Goal: Information Seeking & Learning: Obtain resource

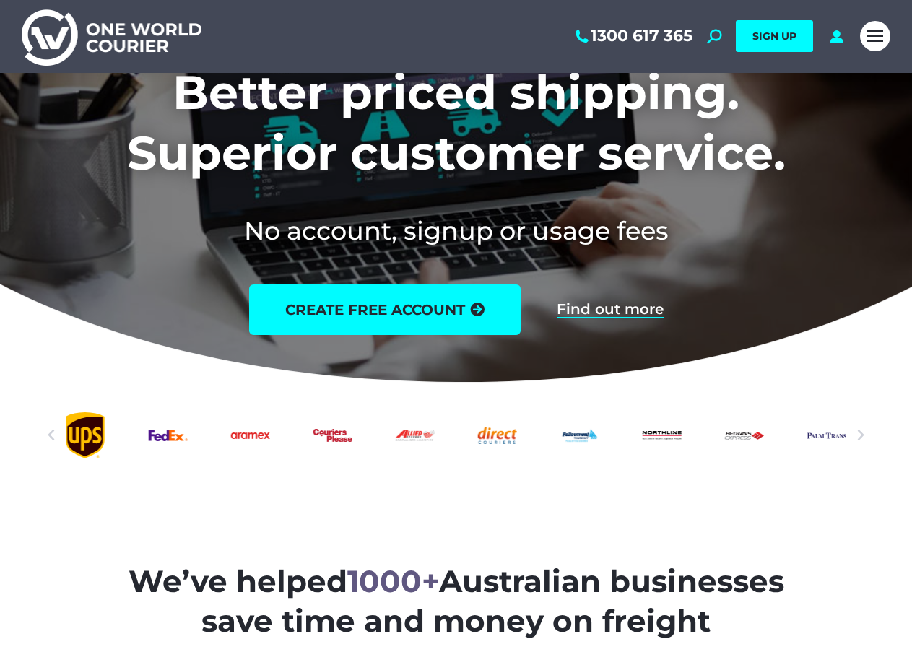
scroll to position [196, 0]
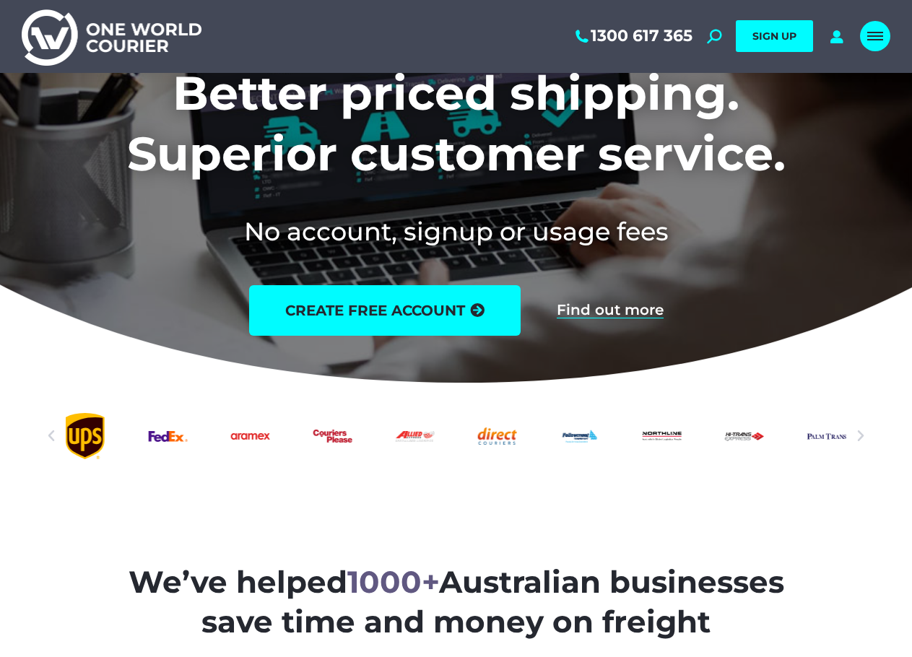
click at [872, 41] on div "Mobile menu icon" at bounding box center [875, 36] width 16 height 12
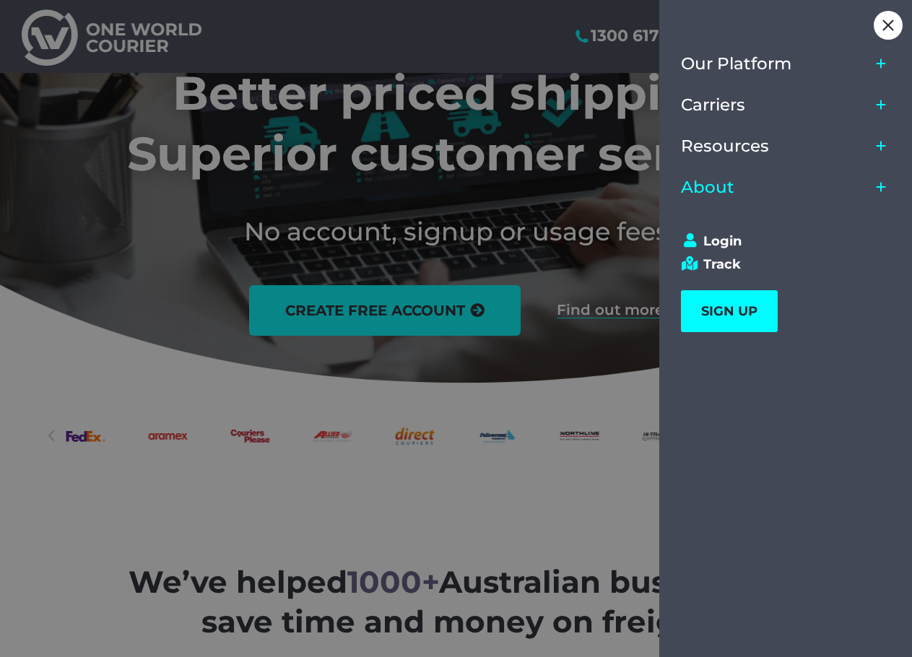
click at [746, 183] on link "About" at bounding box center [775, 187] width 189 height 41
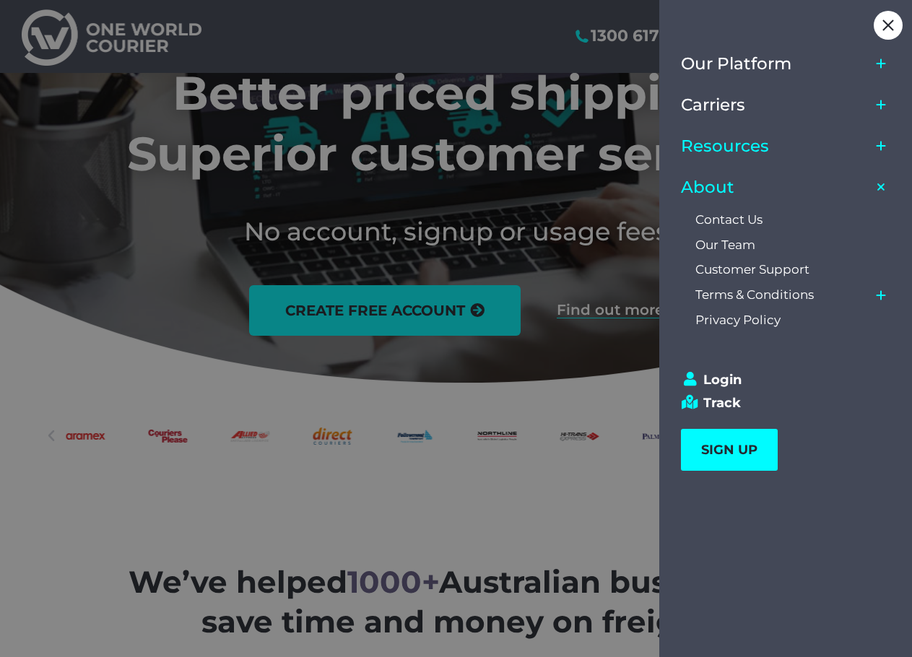
click at [733, 149] on span "Resources" at bounding box center [725, 145] width 88 height 19
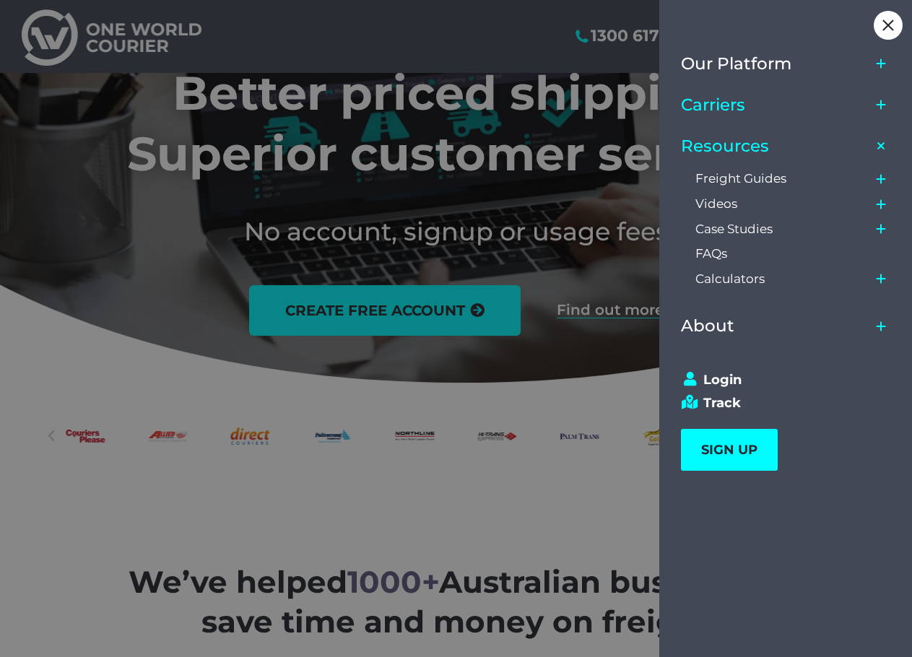
click at [723, 105] on span "Carriers" at bounding box center [713, 104] width 64 height 19
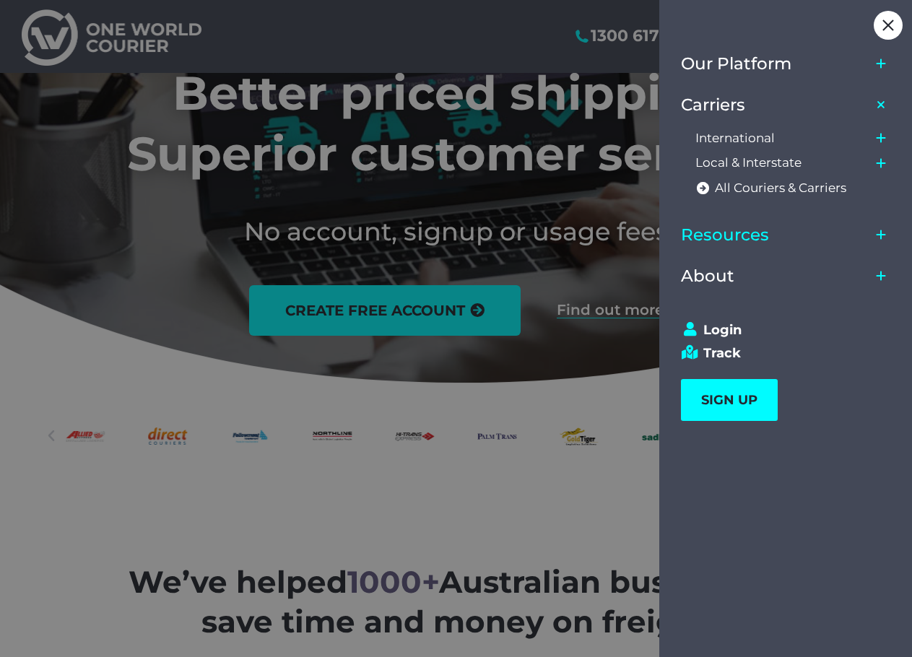
click at [761, 227] on span "Resources" at bounding box center [725, 234] width 88 height 19
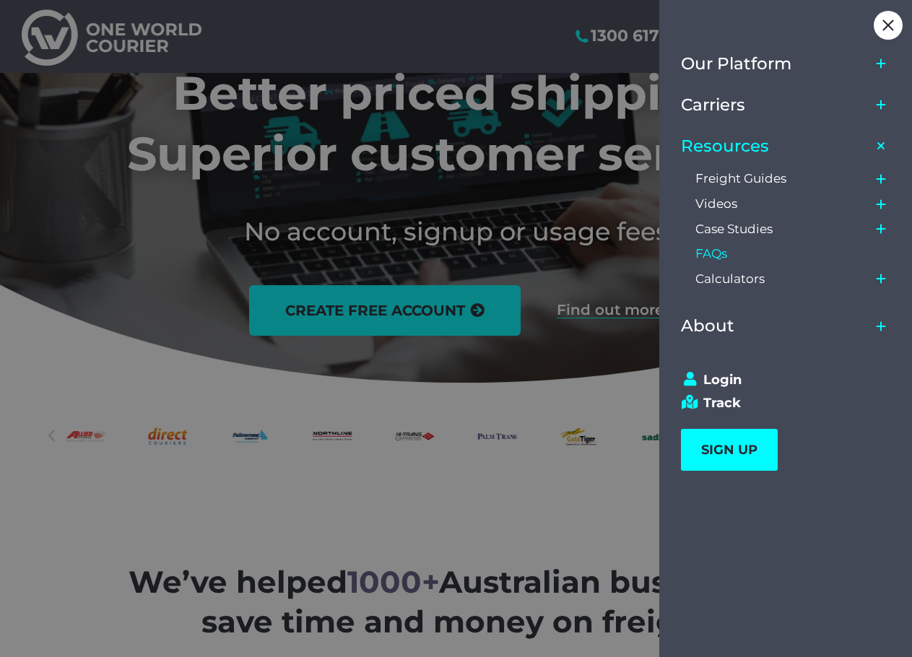
click at [717, 245] on link "FAQs" at bounding box center [793, 253] width 196 height 25
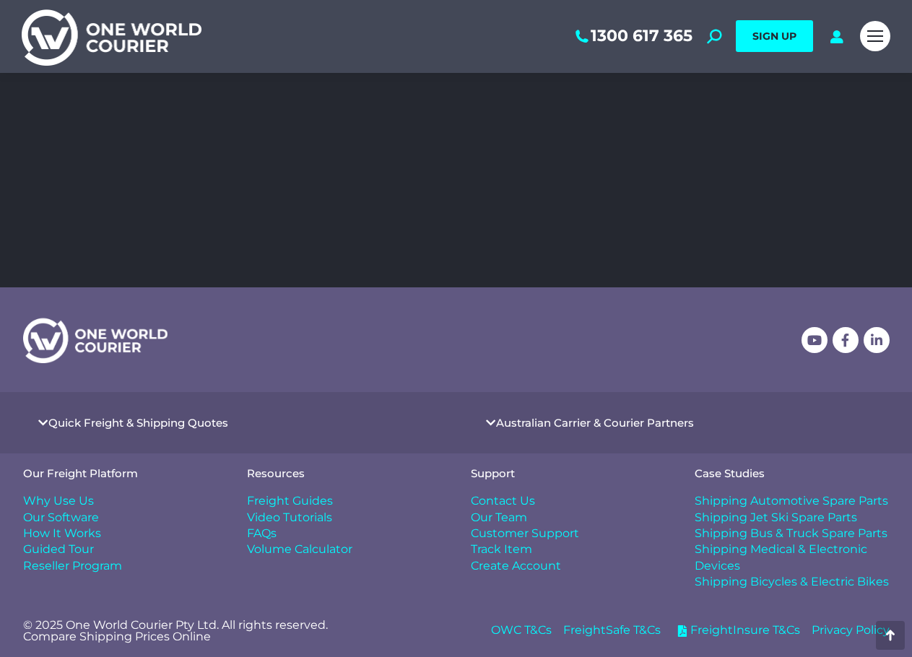
scroll to position [2007, 0]
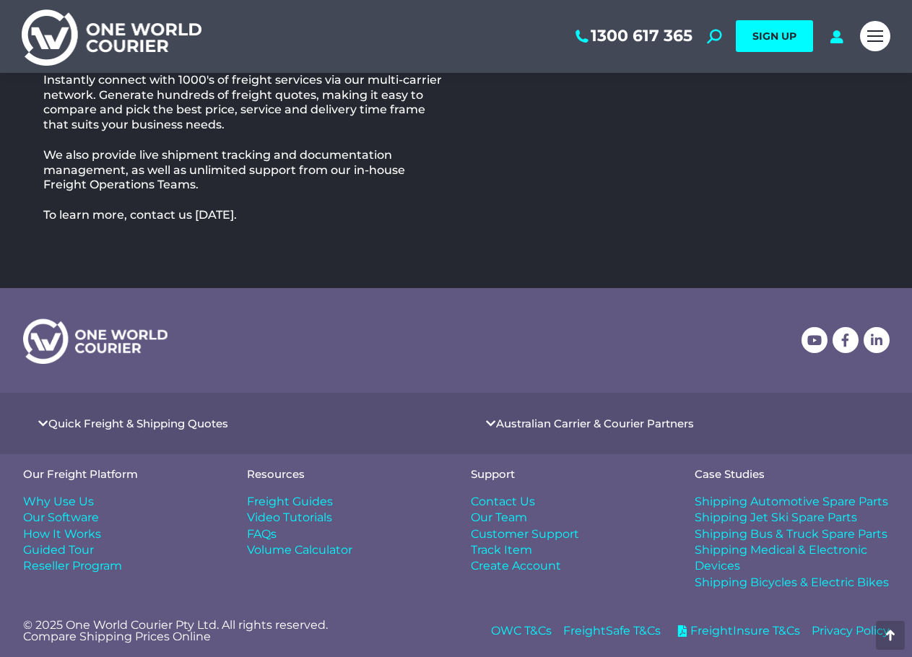
click at [526, 632] on span "OWC T&Cs" at bounding box center [521, 631] width 61 height 16
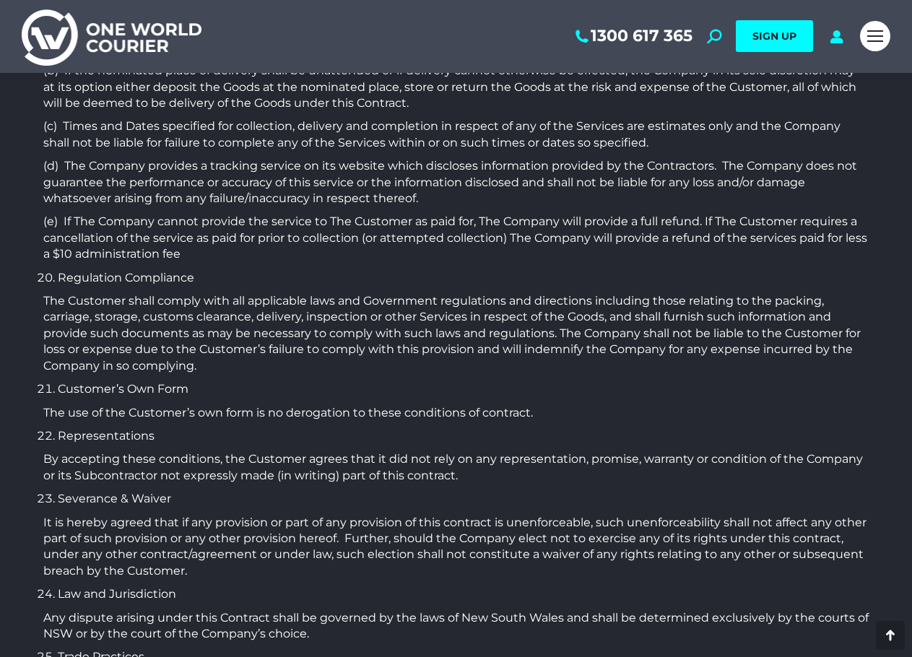
scroll to position [5273, 0]
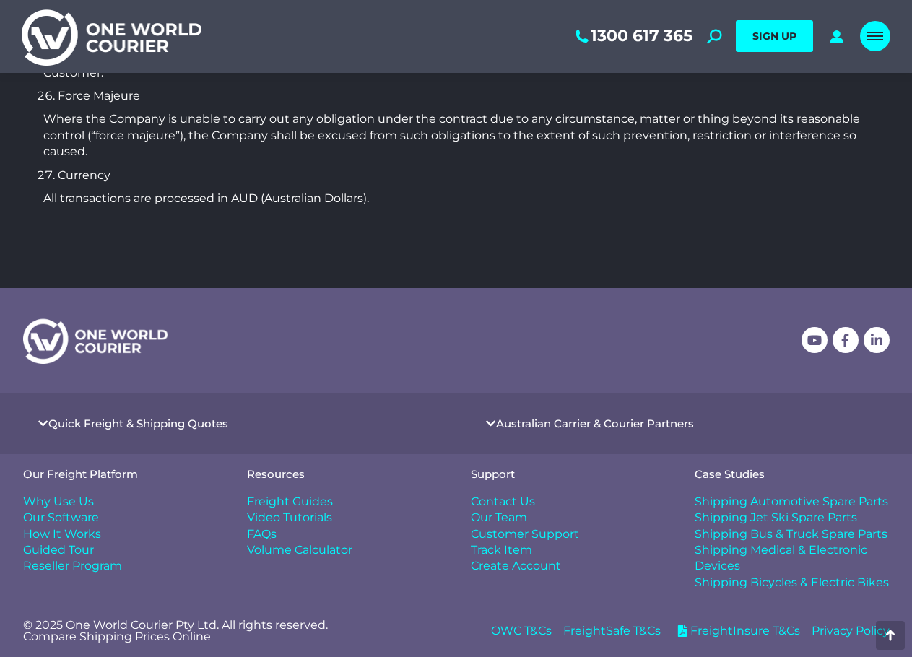
click at [879, 24] on link "Mobile menu icon" at bounding box center [875, 36] width 30 height 30
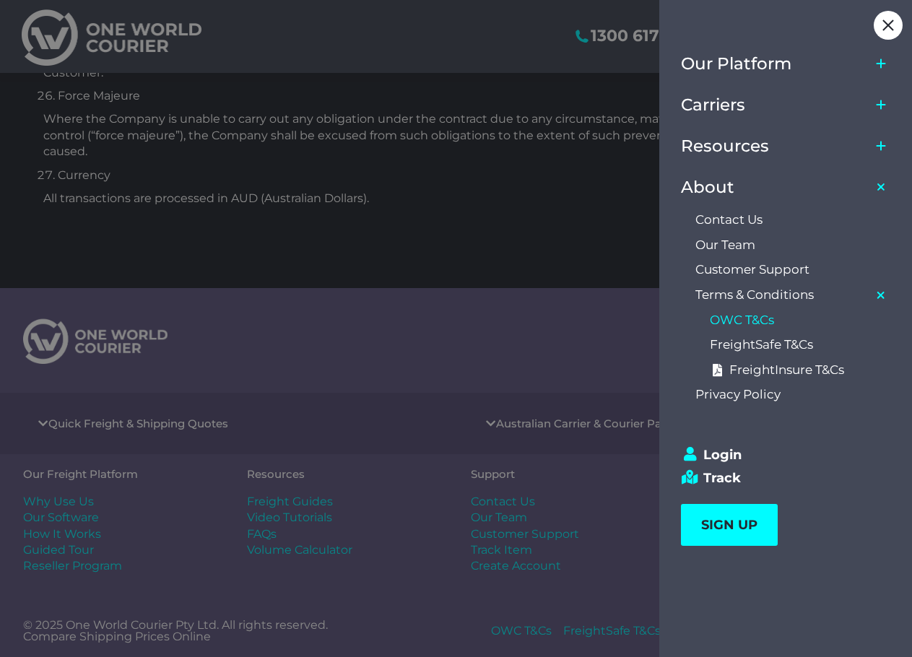
click at [882, 145] on icon "Main Menu" at bounding box center [881, 146] width 12 height 12
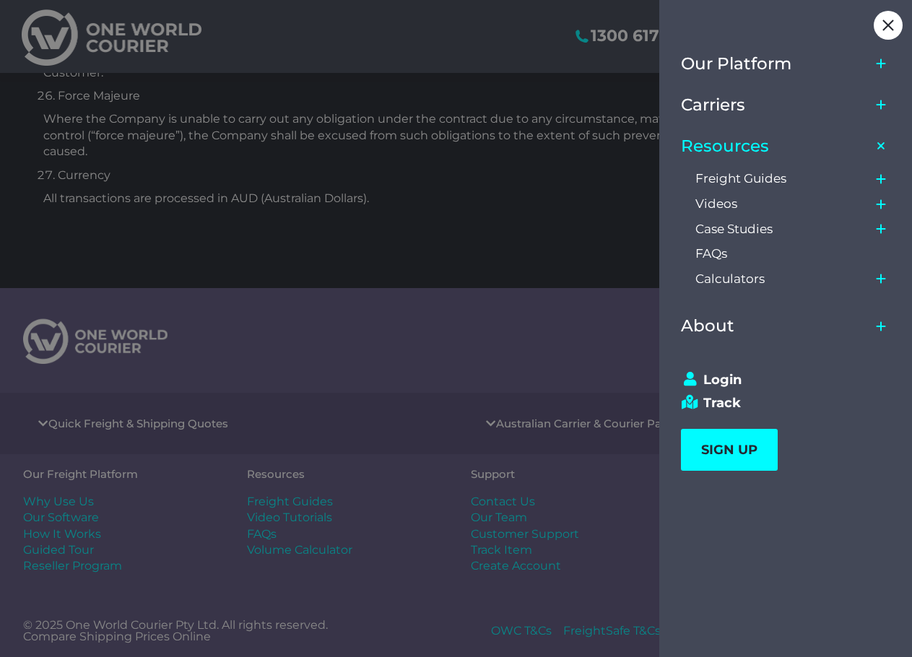
click at [722, 144] on span "Resources" at bounding box center [725, 145] width 88 height 19
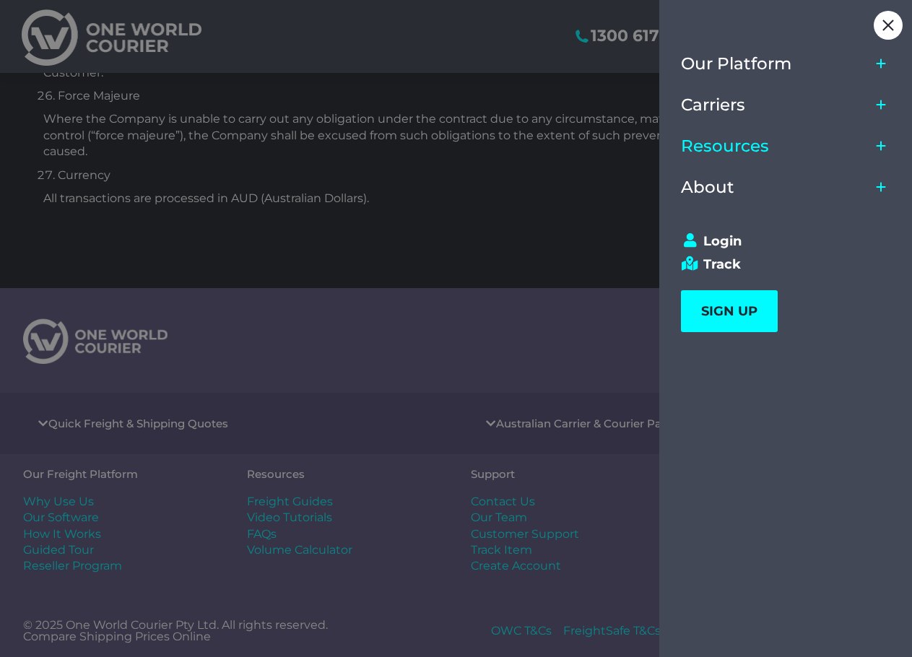
click at [730, 141] on span "Resources" at bounding box center [725, 145] width 88 height 19
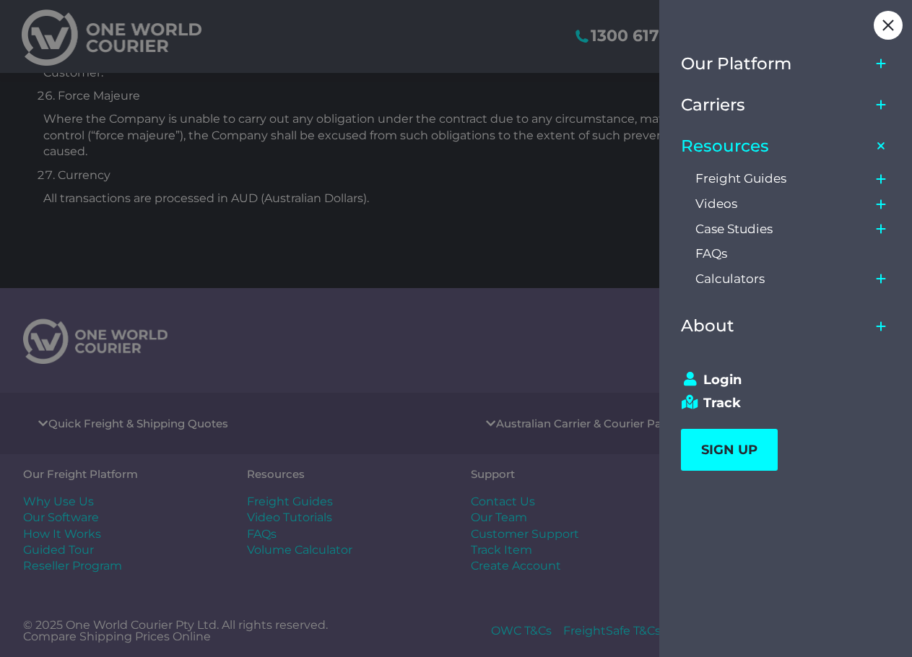
click at [873, 181] on icon "Main Menu" at bounding box center [881, 179] width 22 height 24
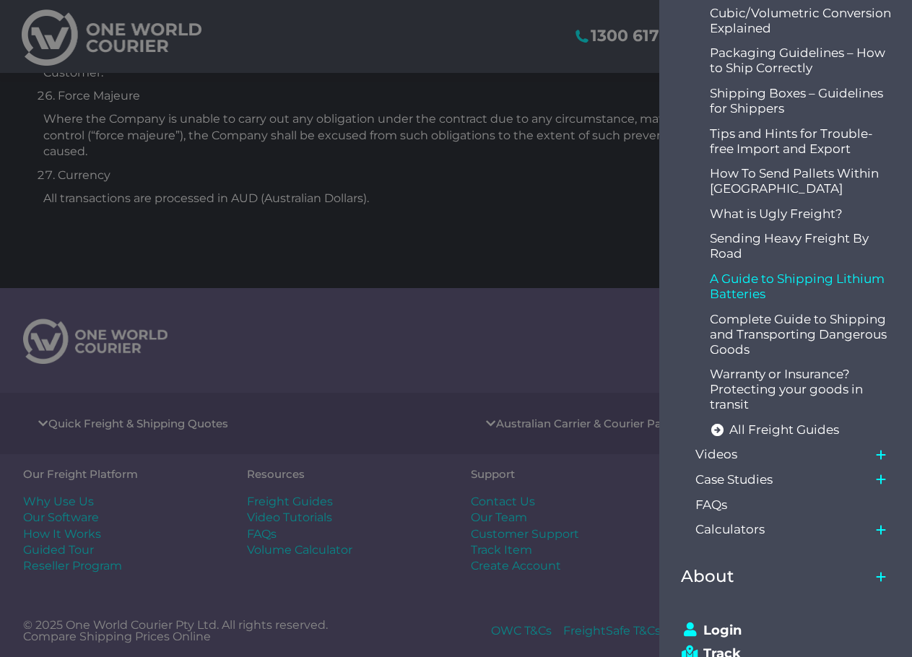
scroll to position [422, 0]
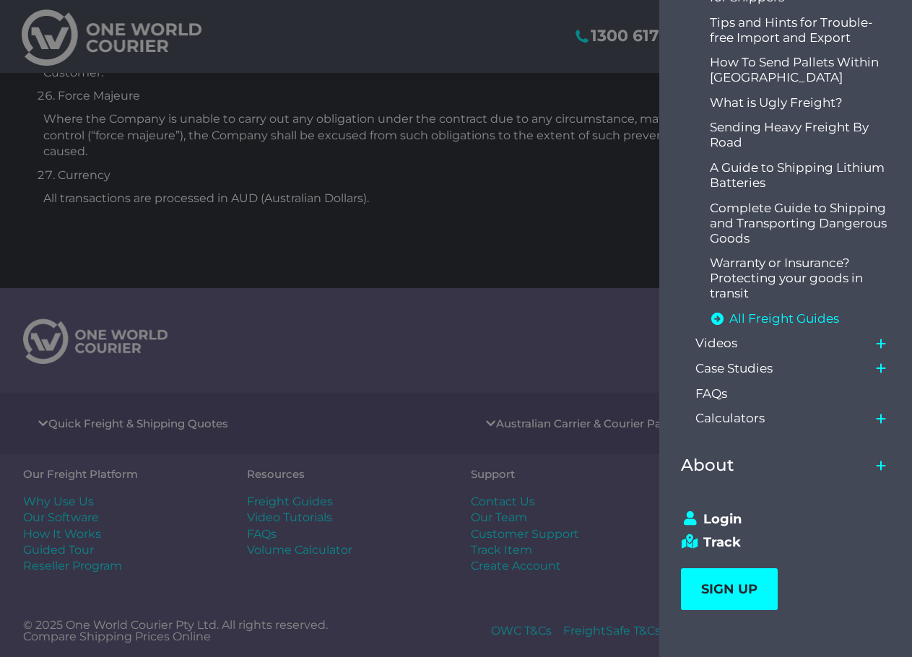
click at [723, 318] on icon "Main Menu" at bounding box center [717, 319] width 15 height 12
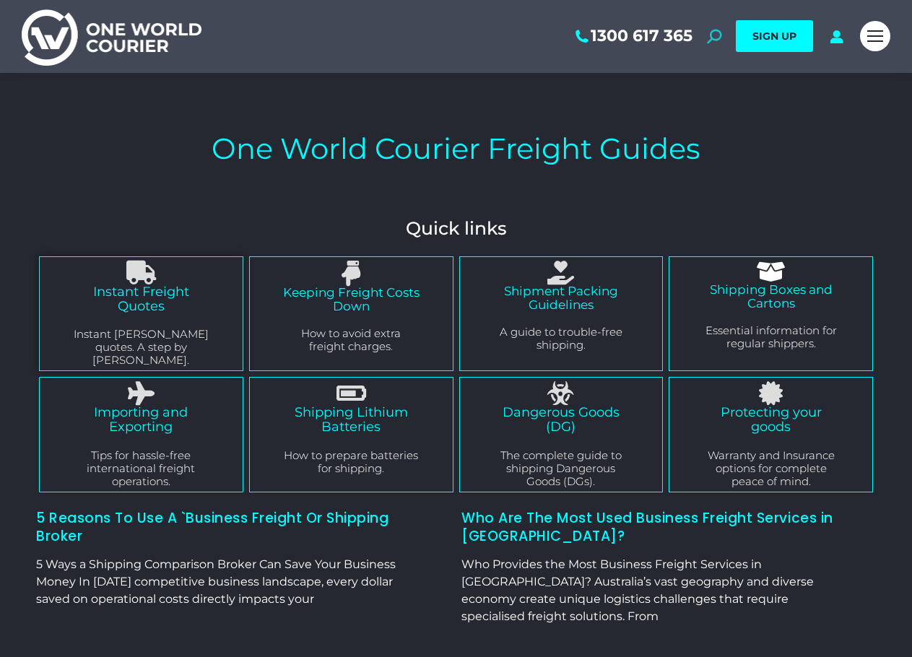
drag, startPoint x: 713, startPoint y: 35, endPoint x: 553, endPoint y: 71, distance: 164.3
click at [713, 36] on icon at bounding box center [714, 36] width 14 height 14
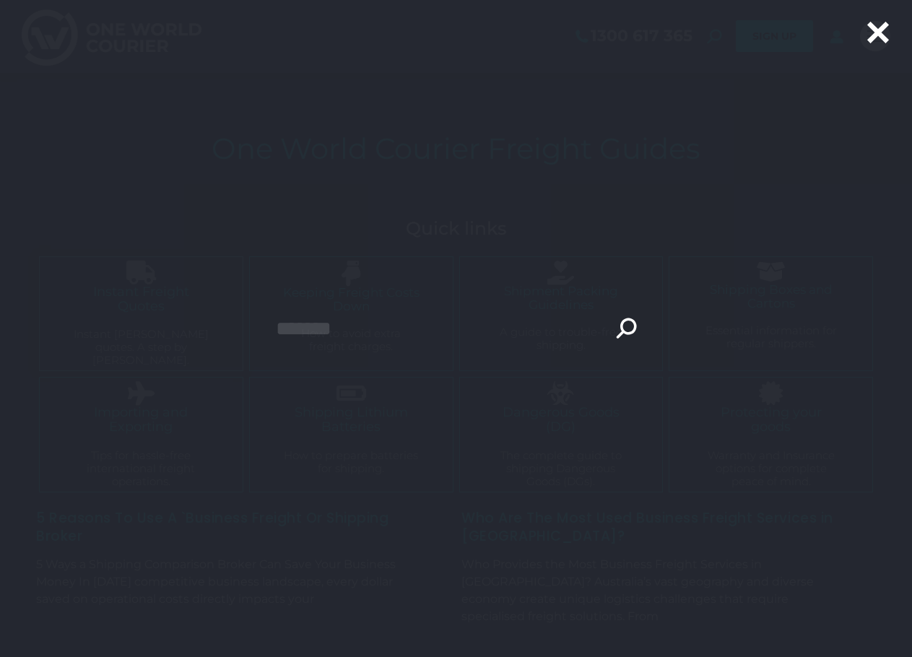
click at [363, 318] on input "Search" at bounding box center [456, 328] width 361 height 36
type input "********"
click at [456, 346] on input "***" at bounding box center [477, 361] width 42 height 31
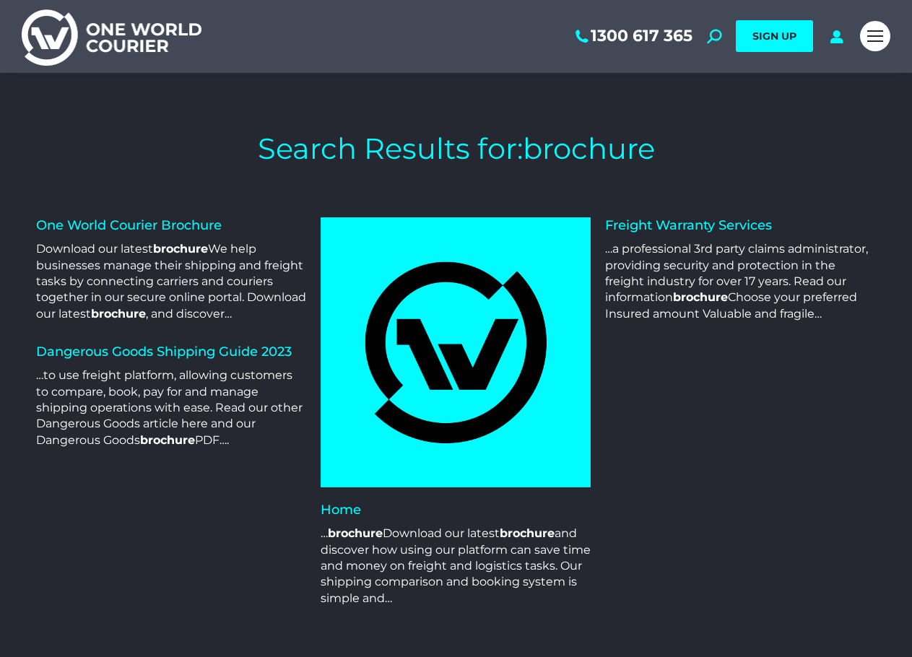
click at [171, 225] on link "One World Courier Brochure" at bounding box center [128, 225] width 185 height 16
